Goal: Ask a question

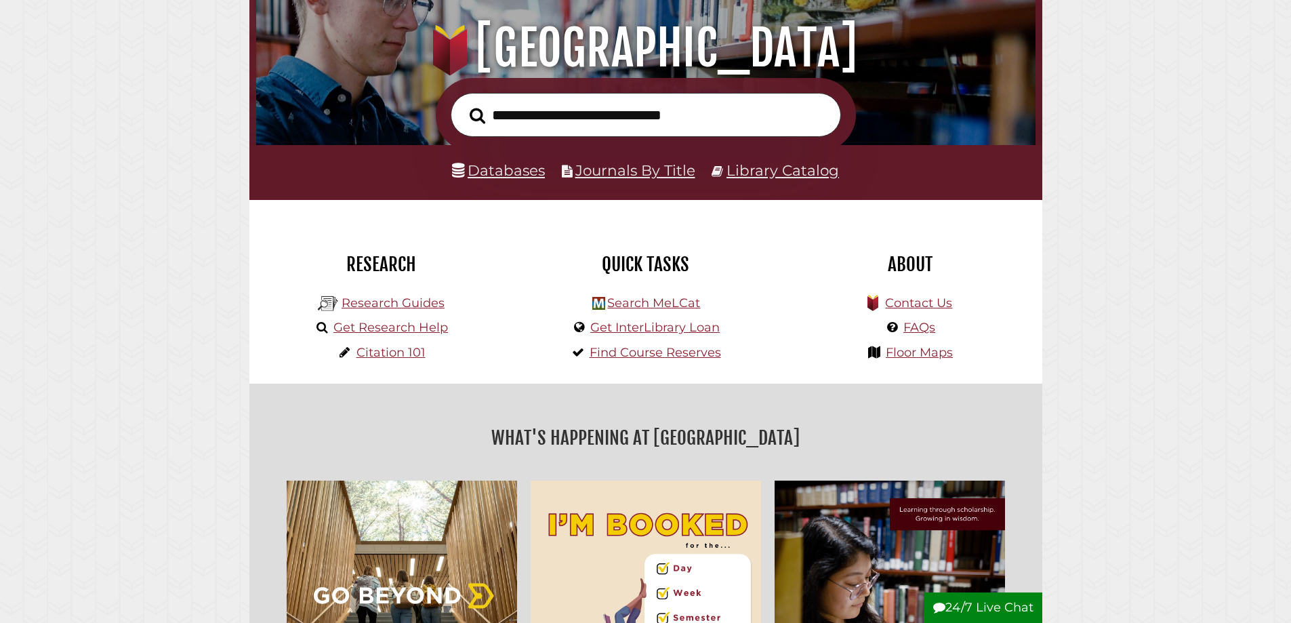
scroll to position [203, 0]
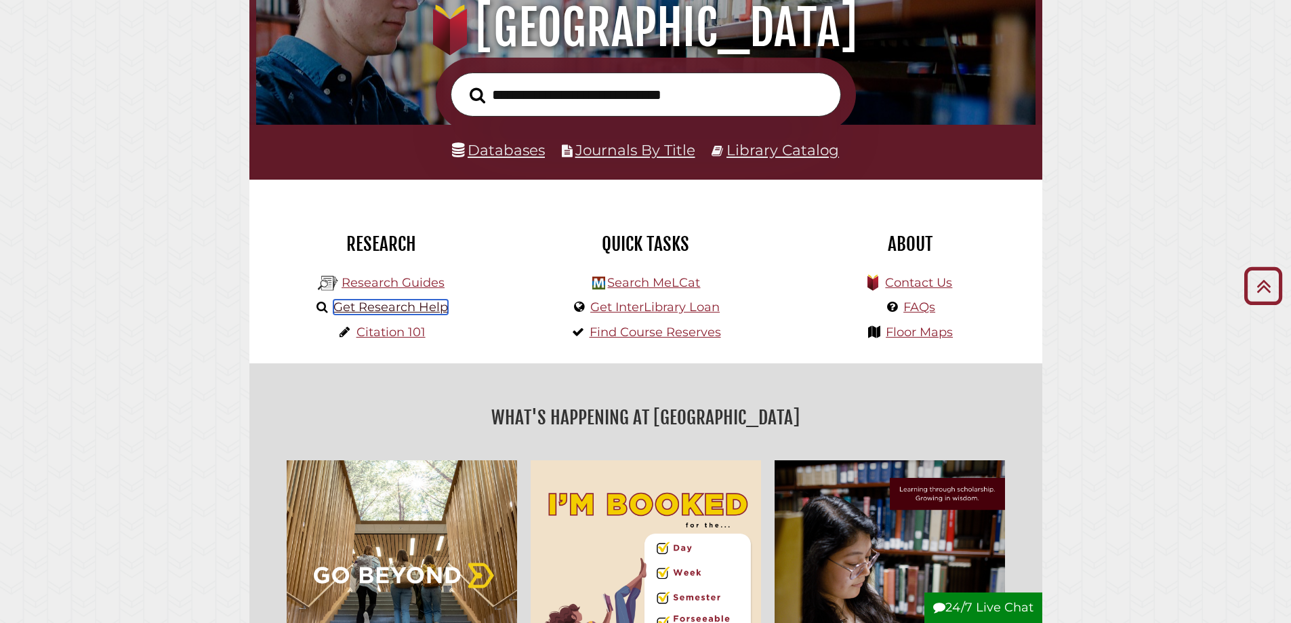
click at [382, 308] on link "Get Research Help" at bounding box center [390, 307] width 115 height 15
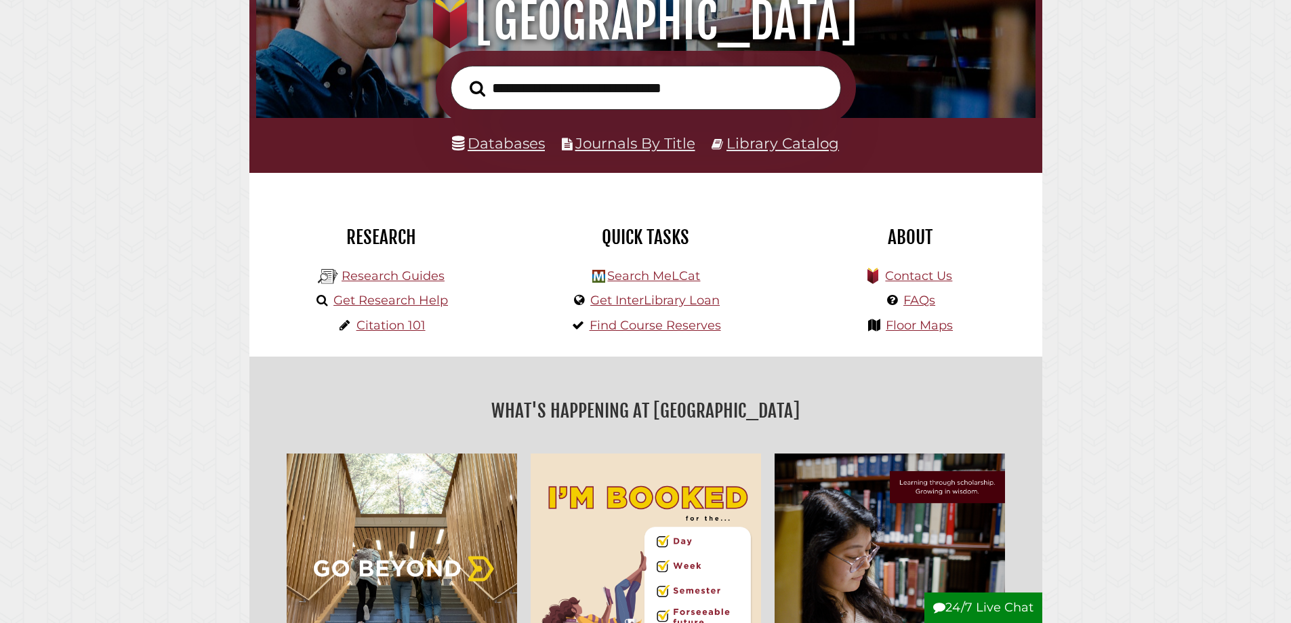
scroll to position [407, 0]
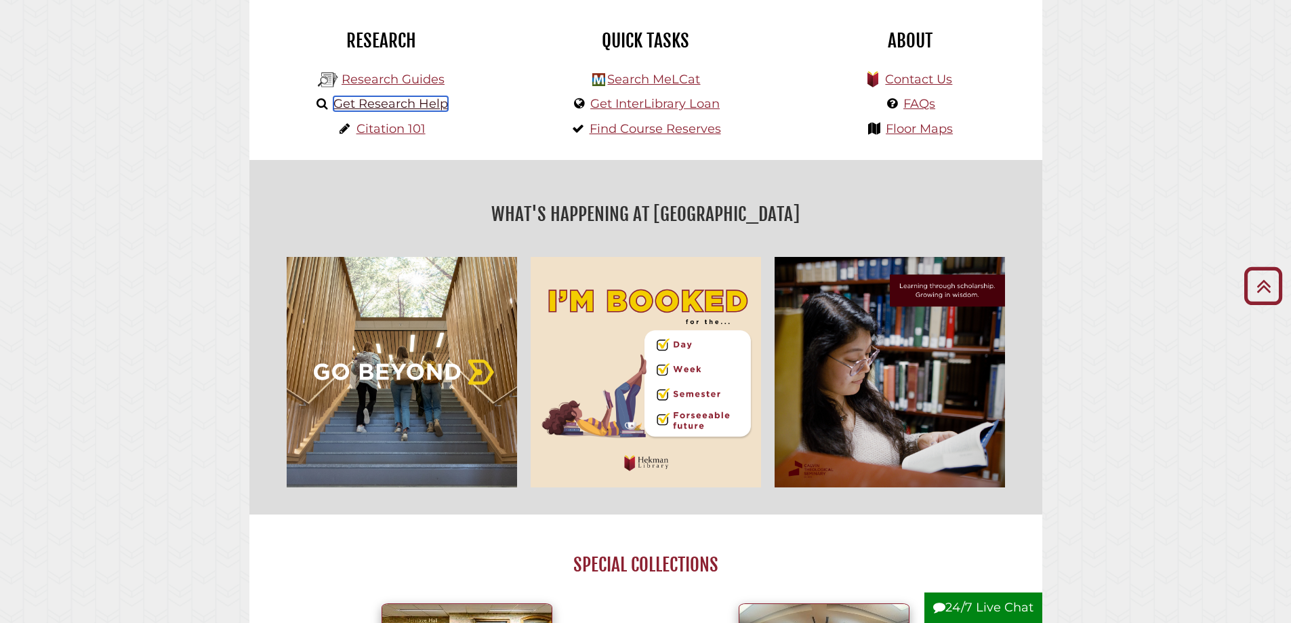
click at [371, 104] on link "Get Research Help" at bounding box center [390, 103] width 115 height 15
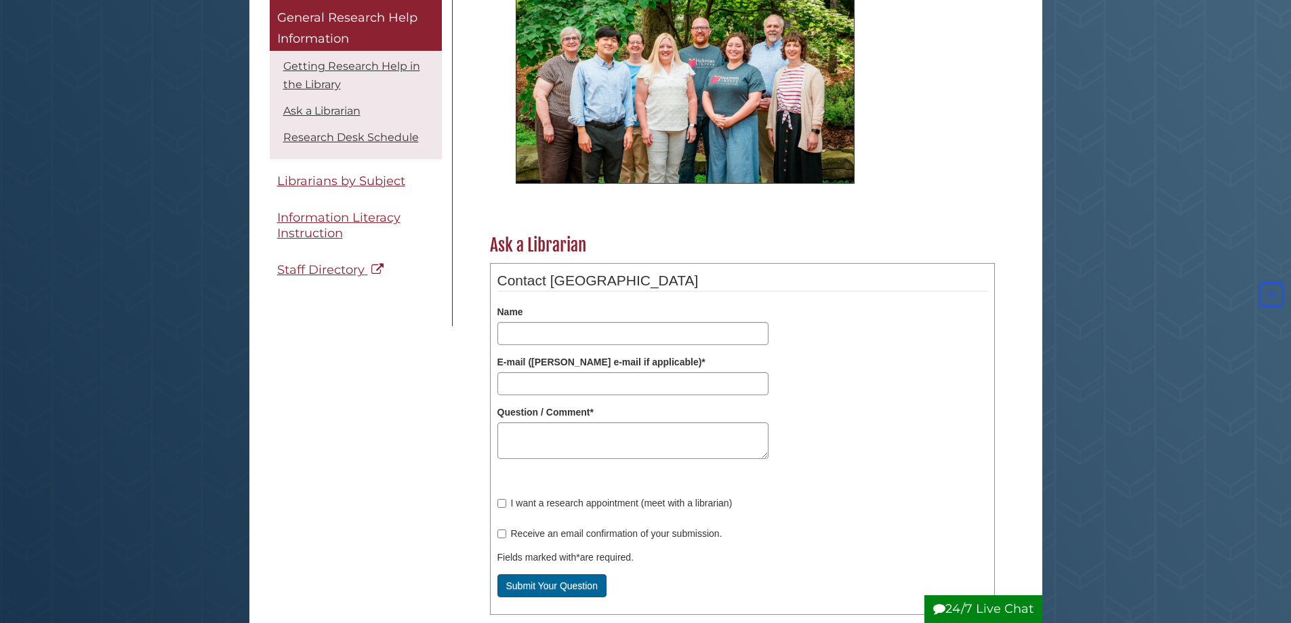
scroll to position [542, 0]
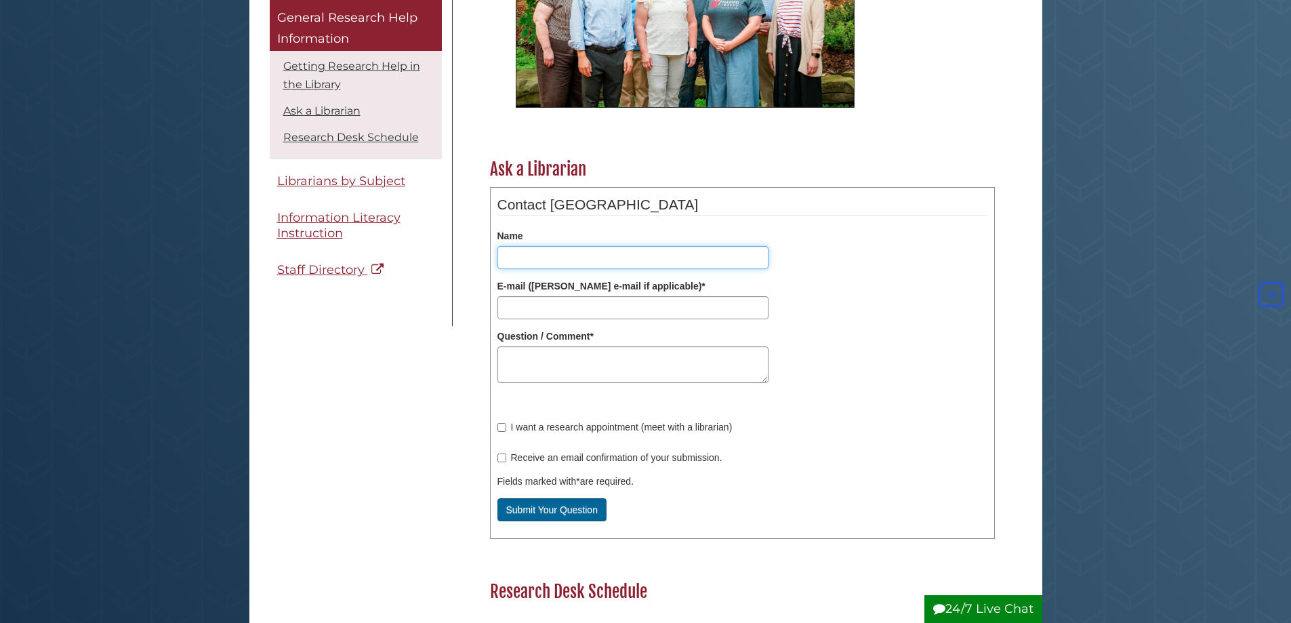
click at [518, 258] on input "Name" at bounding box center [632, 257] width 271 height 23
type input "**********"
click at [527, 351] on textarea "Question / Comment *" at bounding box center [632, 364] width 271 height 37
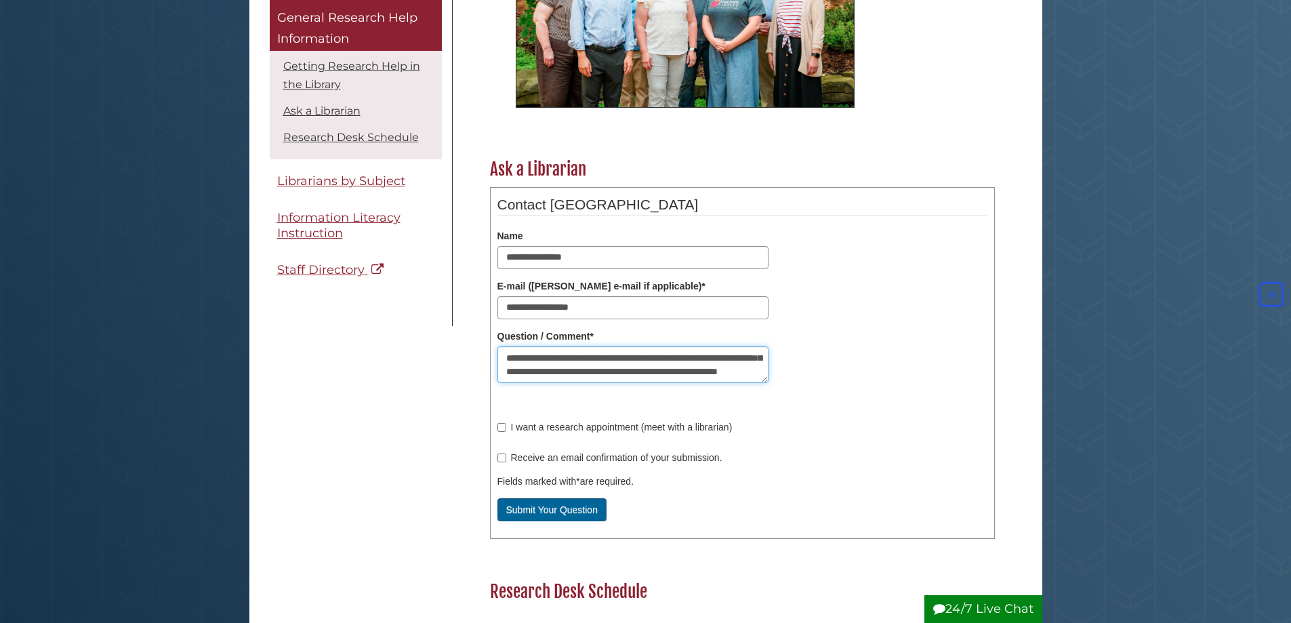
scroll to position [35, 0]
type textarea "**********"
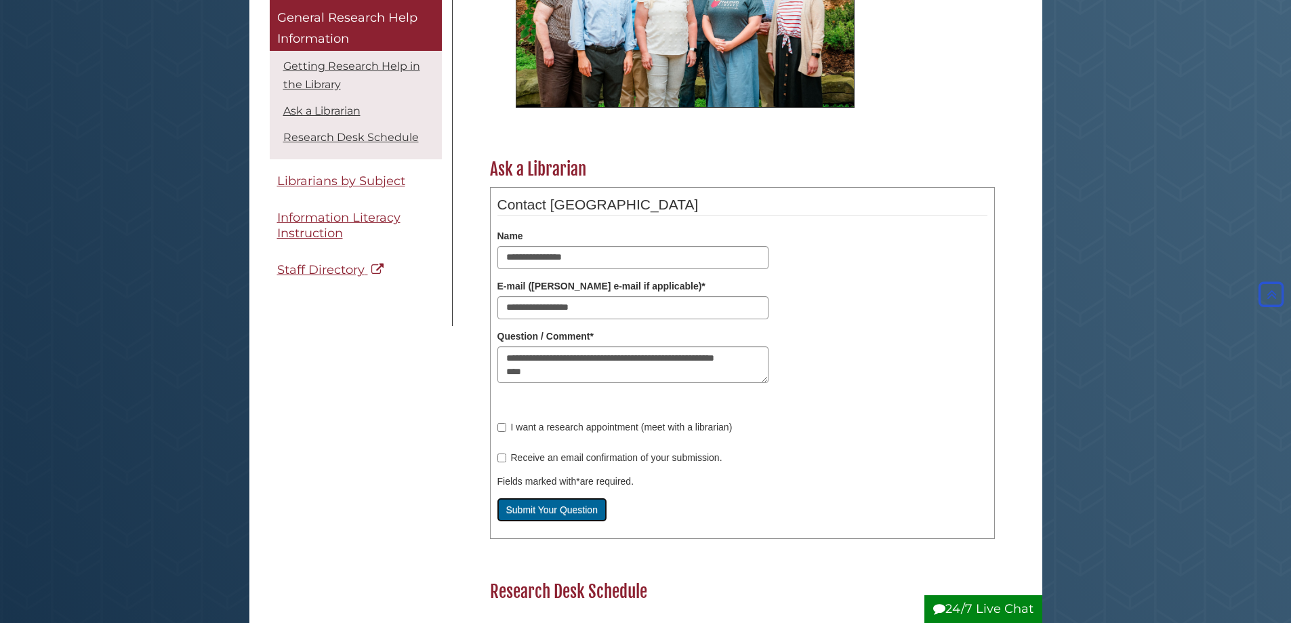
click at [550, 509] on button "Submit Your Question" at bounding box center [551, 509] width 109 height 23
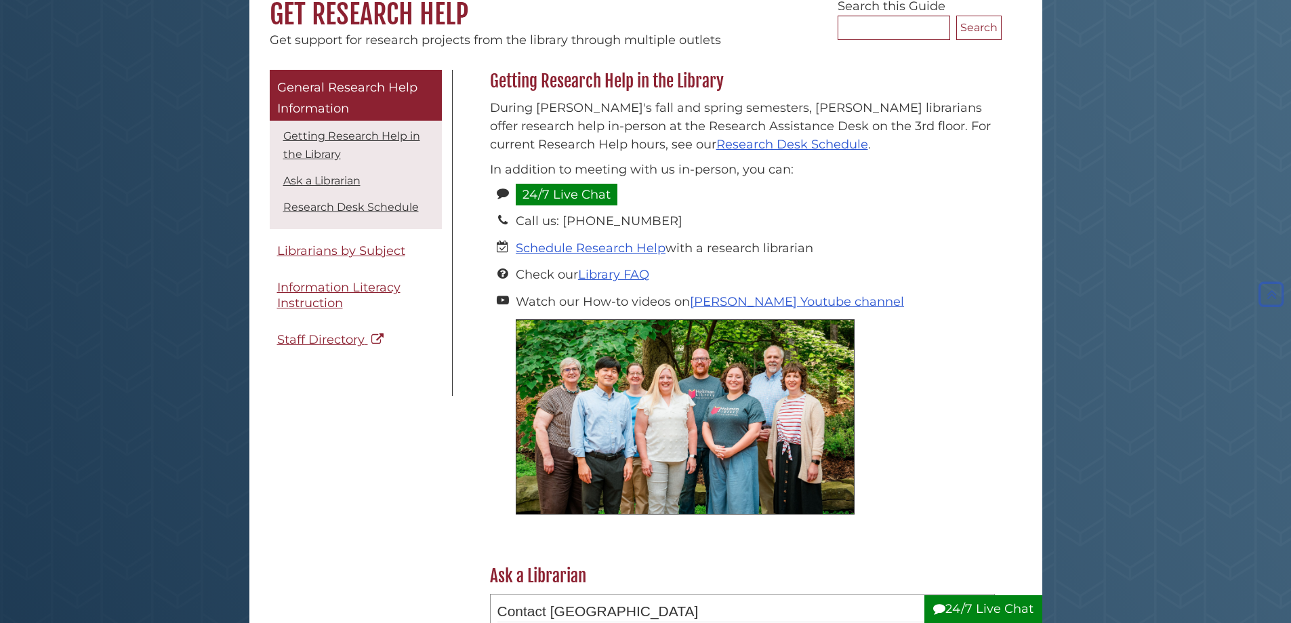
scroll to position [0, 0]
